Goal: Information Seeking & Learning: Check status

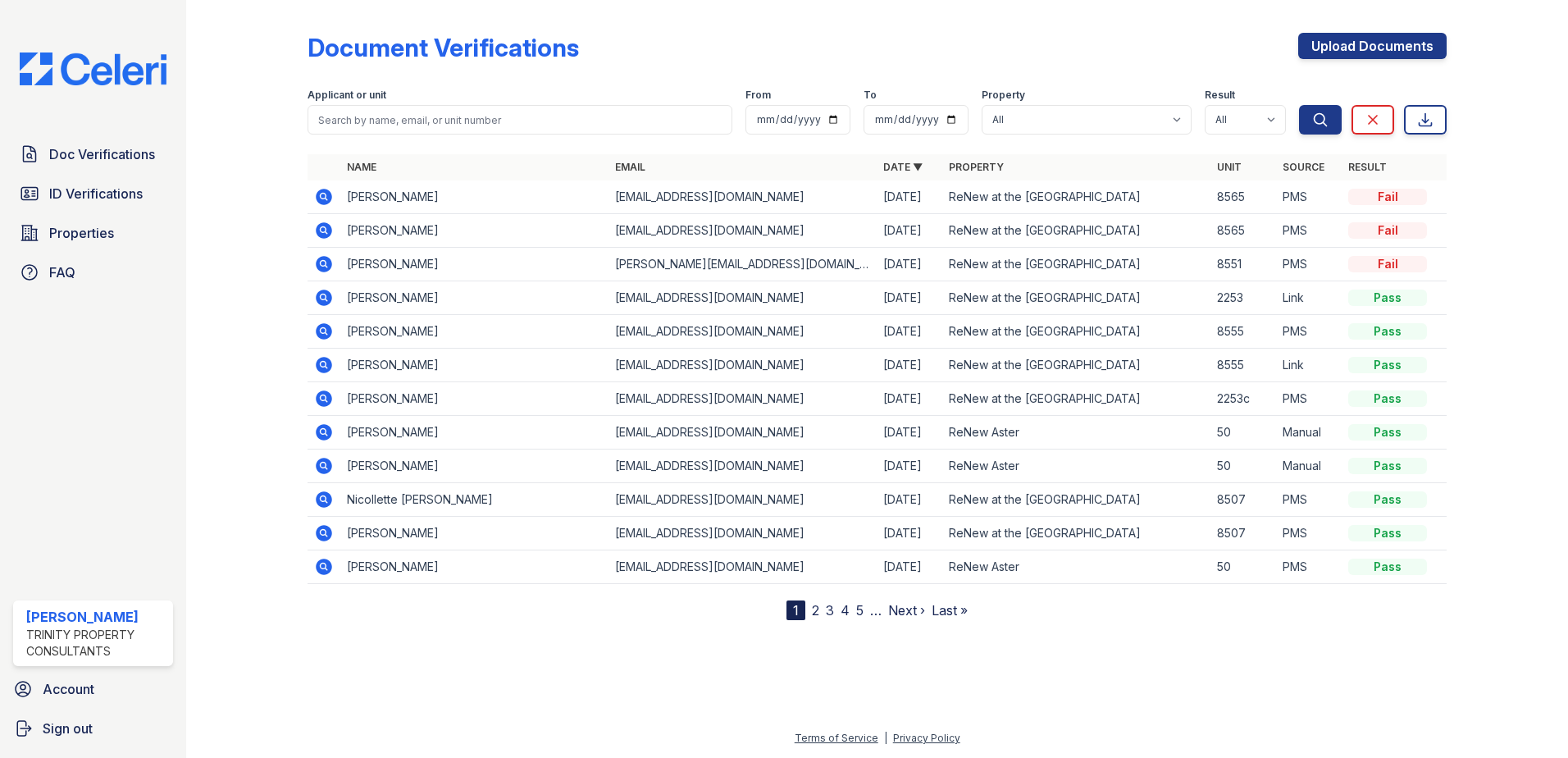
click at [819, 611] on link "2" at bounding box center [816, 610] width 8 height 16
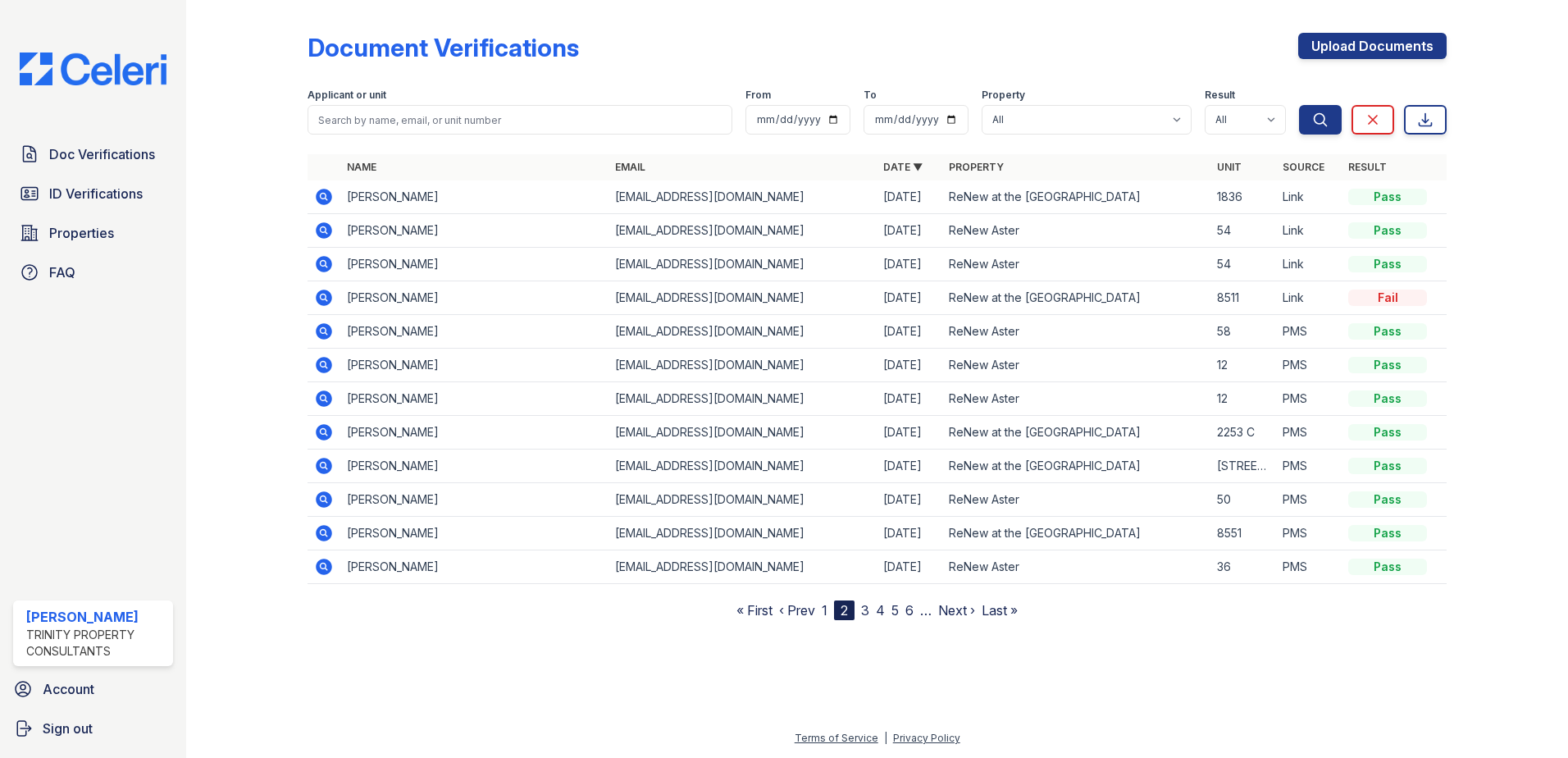
click at [320, 570] on icon at bounding box center [323, 566] width 16 height 16
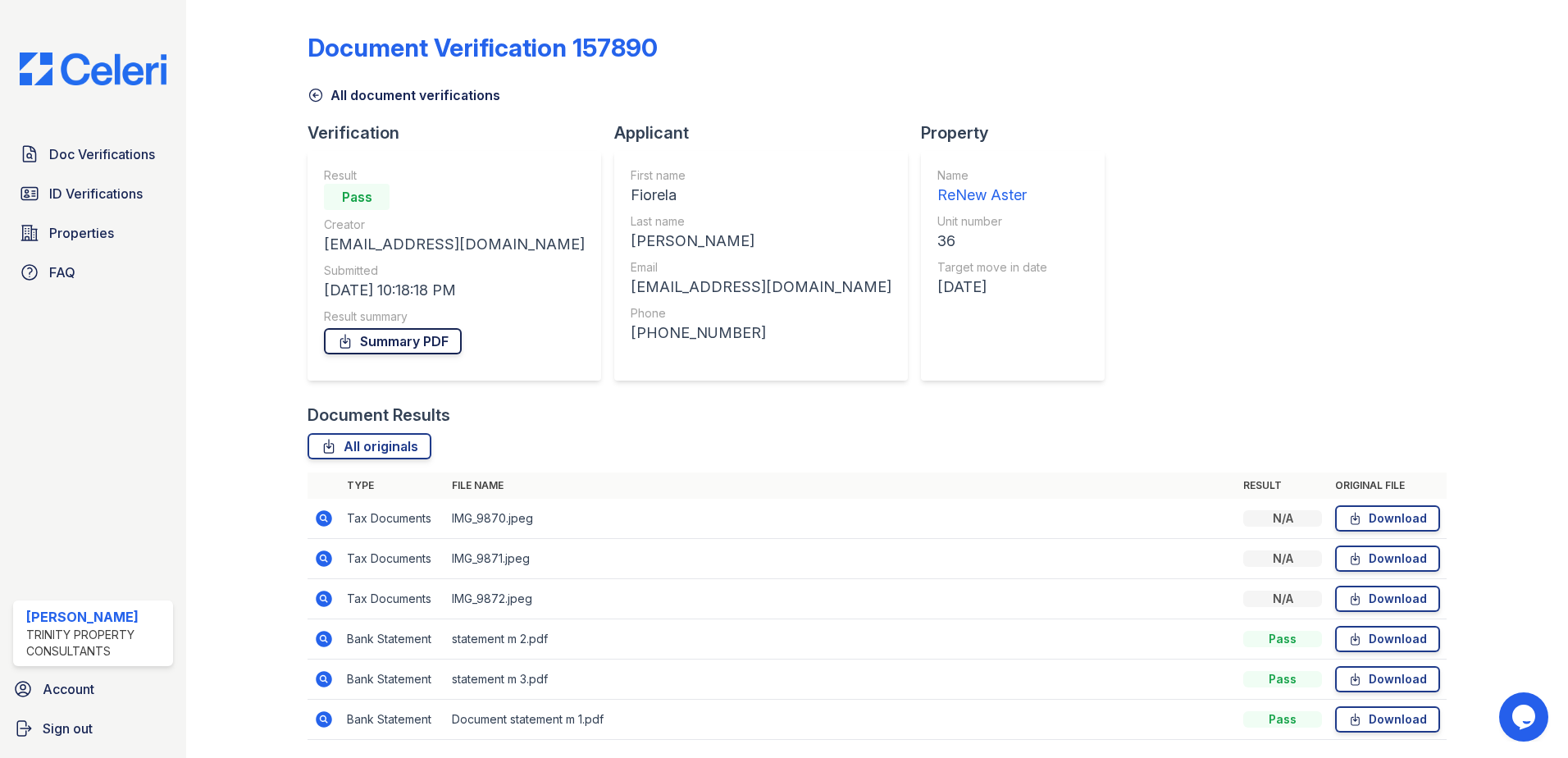
click at [426, 334] on link "Summary PDF" at bounding box center [393, 341] width 138 height 27
click at [80, 194] on span "ID Verifications" at bounding box center [96, 193] width 93 height 20
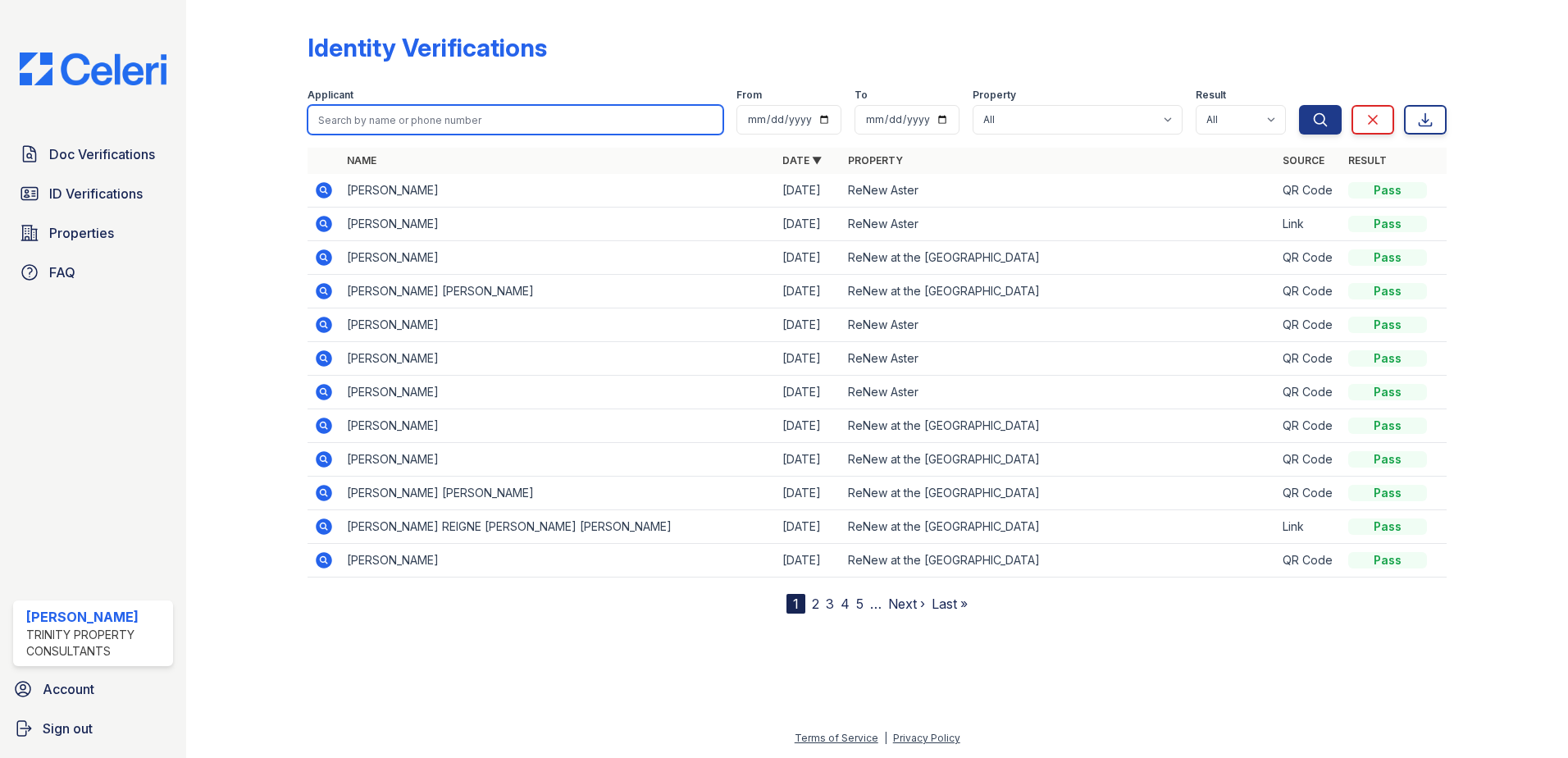
click at [435, 116] on input "search" at bounding box center [514, 119] width 416 height 29
type input "fiorela mora arroyo"
click at [1299, 105] on button "Search" at bounding box center [1320, 119] width 43 height 29
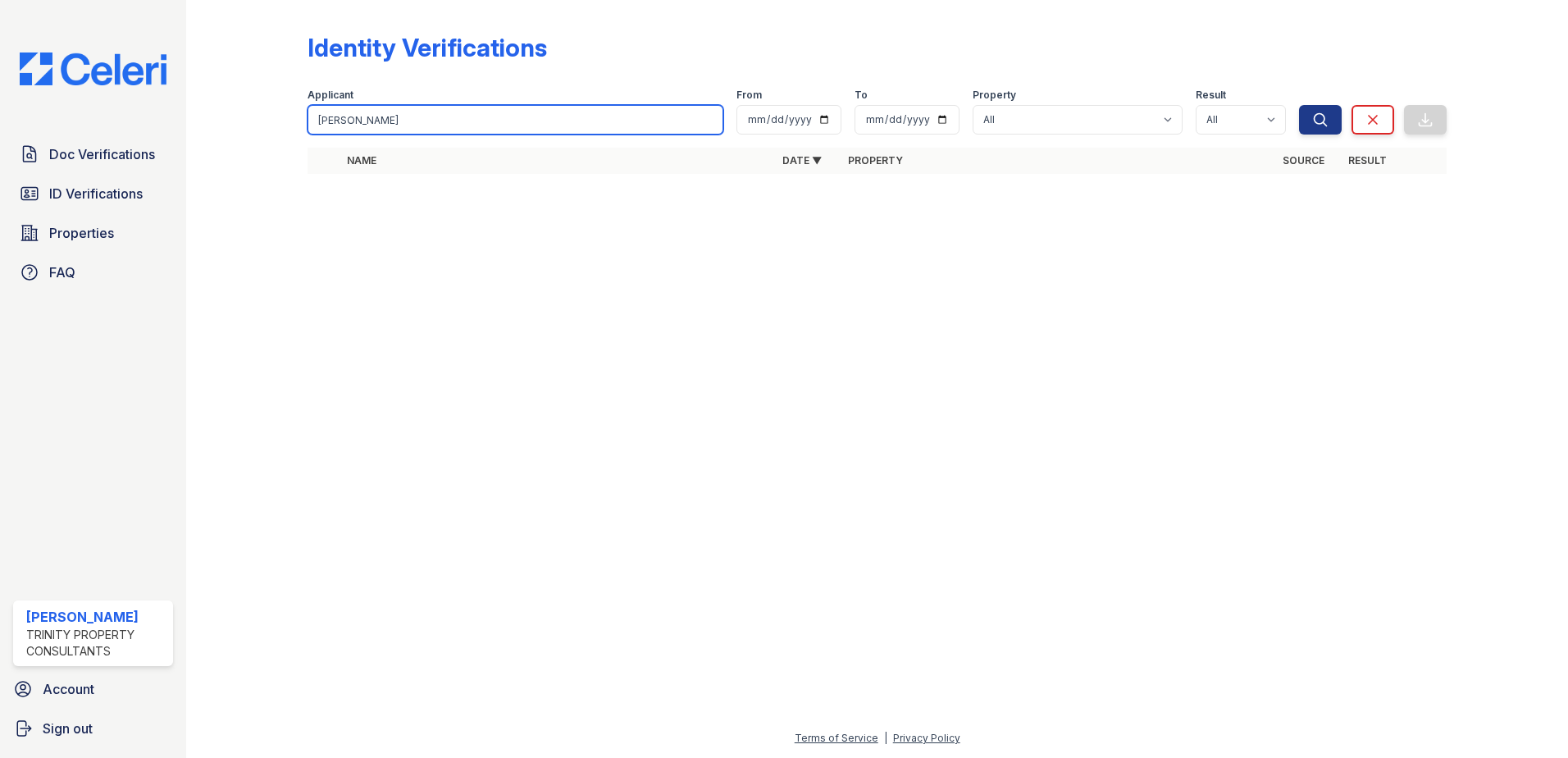
click at [545, 116] on input "fiorela mora arroyo" at bounding box center [514, 119] width 416 height 29
type input "Fiorela mora arroyo"
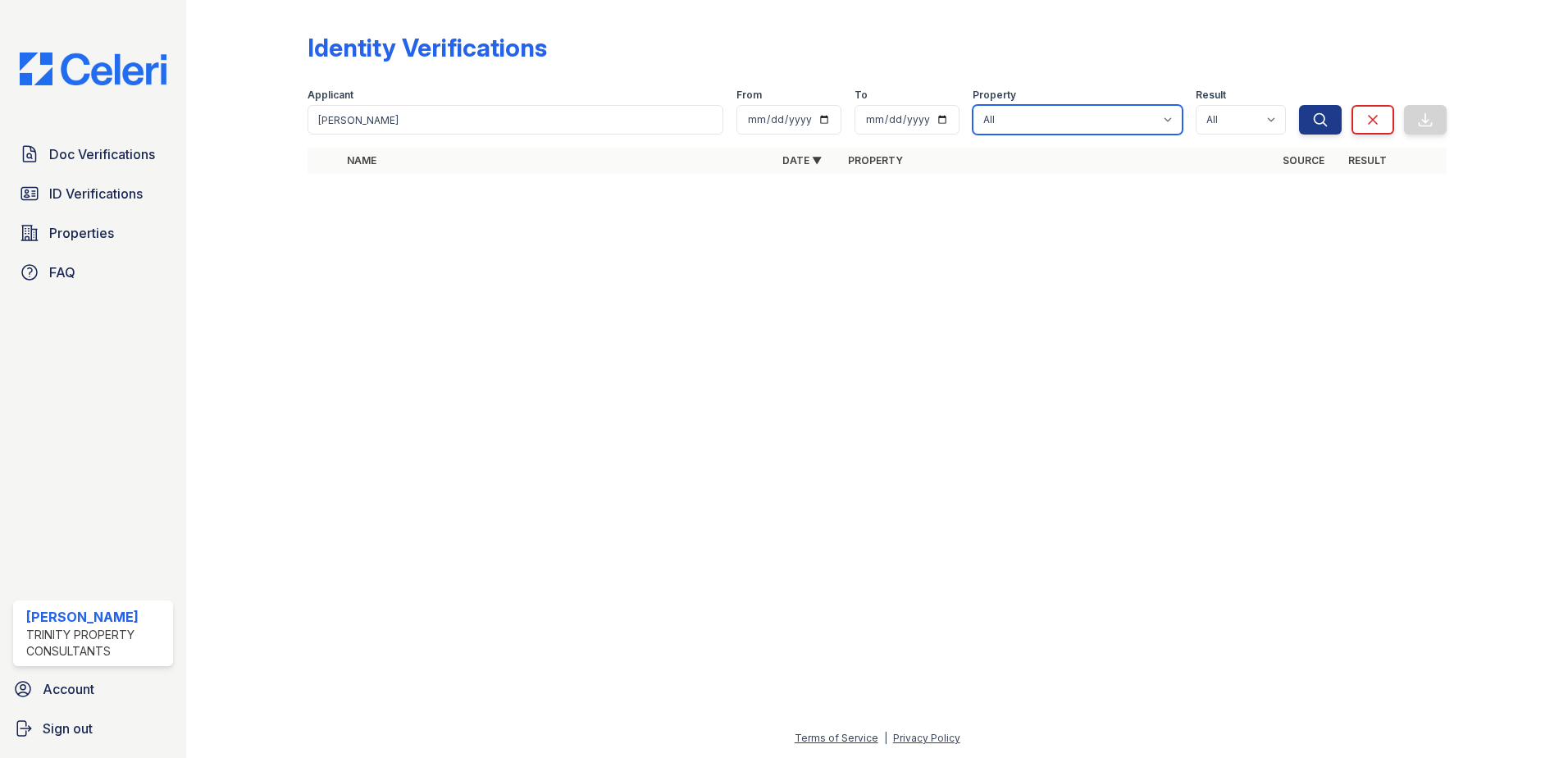
click at [1171, 122] on select "All ReNew Aster ReNew at the Delta" at bounding box center [1077, 119] width 210 height 29
select select "29"
click at [975, 105] on select "All ReNew Aster ReNew at the Delta" at bounding box center [1077, 119] width 210 height 29
click at [760, 118] on input "date" at bounding box center [788, 119] width 105 height 29
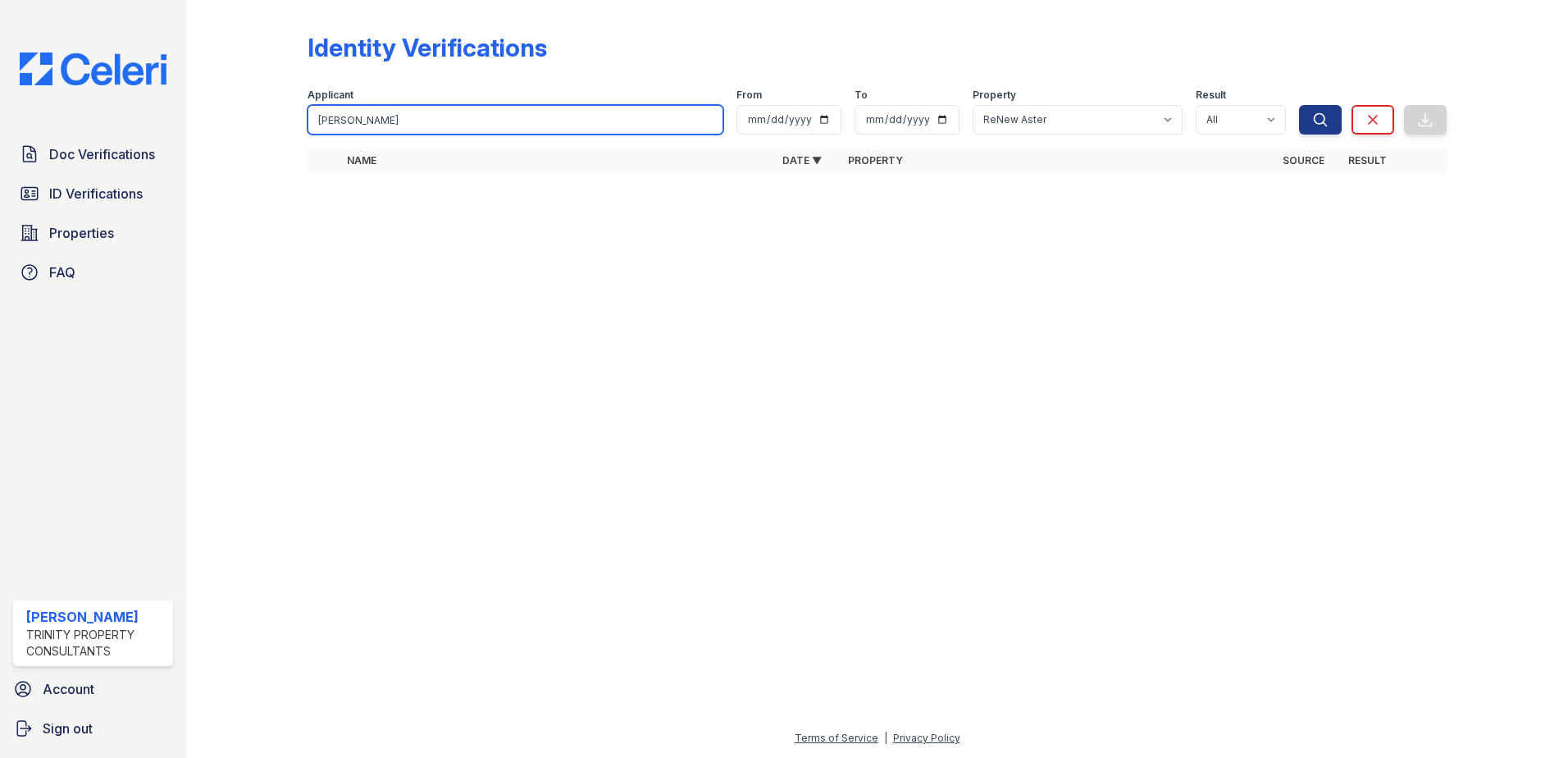
click at [596, 122] on input "Fiorela mora arroyo" at bounding box center [514, 119] width 416 height 29
type input "fiorela mora arroyo"
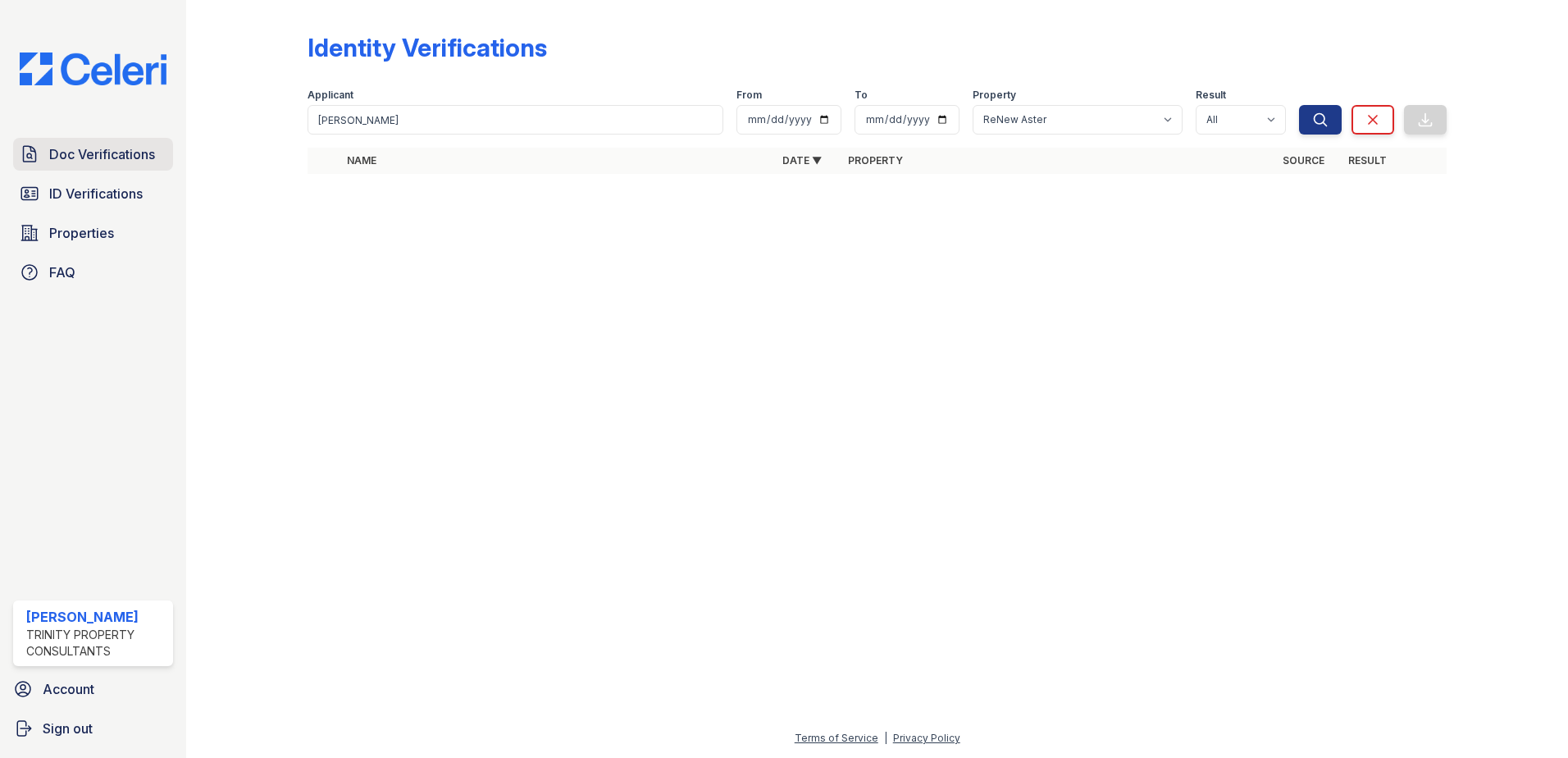
click at [117, 156] on span "Doc Verifications" at bounding box center [102, 154] width 106 height 20
